Goal: Find specific page/section: Find specific page/section

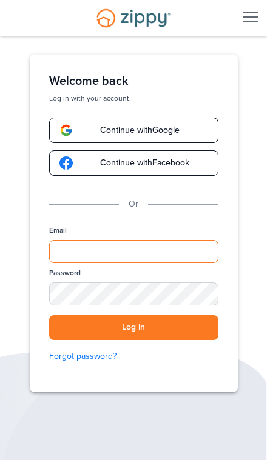
click at [82, 260] on input "Email" at bounding box center [133, 251] width 169 height 23
type input "**********"
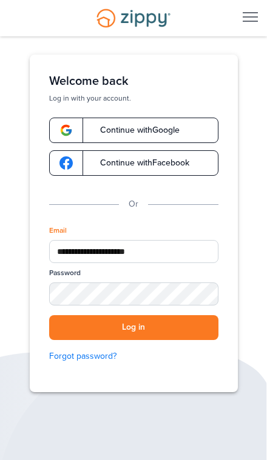
click at [133, 327] on button "Log in" at bounding box center [133, 327] width 169 height 25
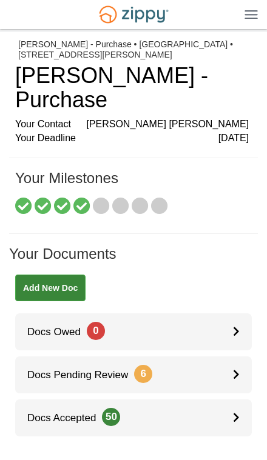
click at [102, 198] on icon at bounding box center [101, 206] width 17 height 17
click at [190, 402] on link "Docs Accepted 50" at bounding box center [133, 417] width 236 height 37
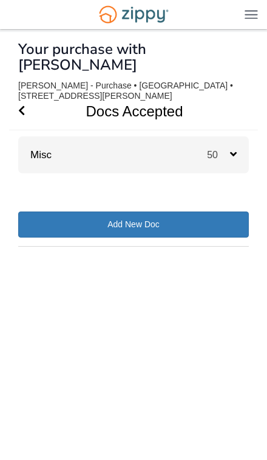
click at [64, 138] on div "Misc 50" at bounding box center [133, 154] width 230 height 37
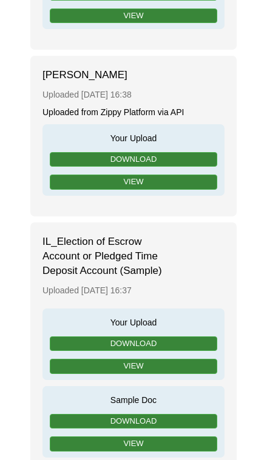
scroll to position [9188, 0]
